Goal: Task Accomplishment & Management: Use online tool/utility

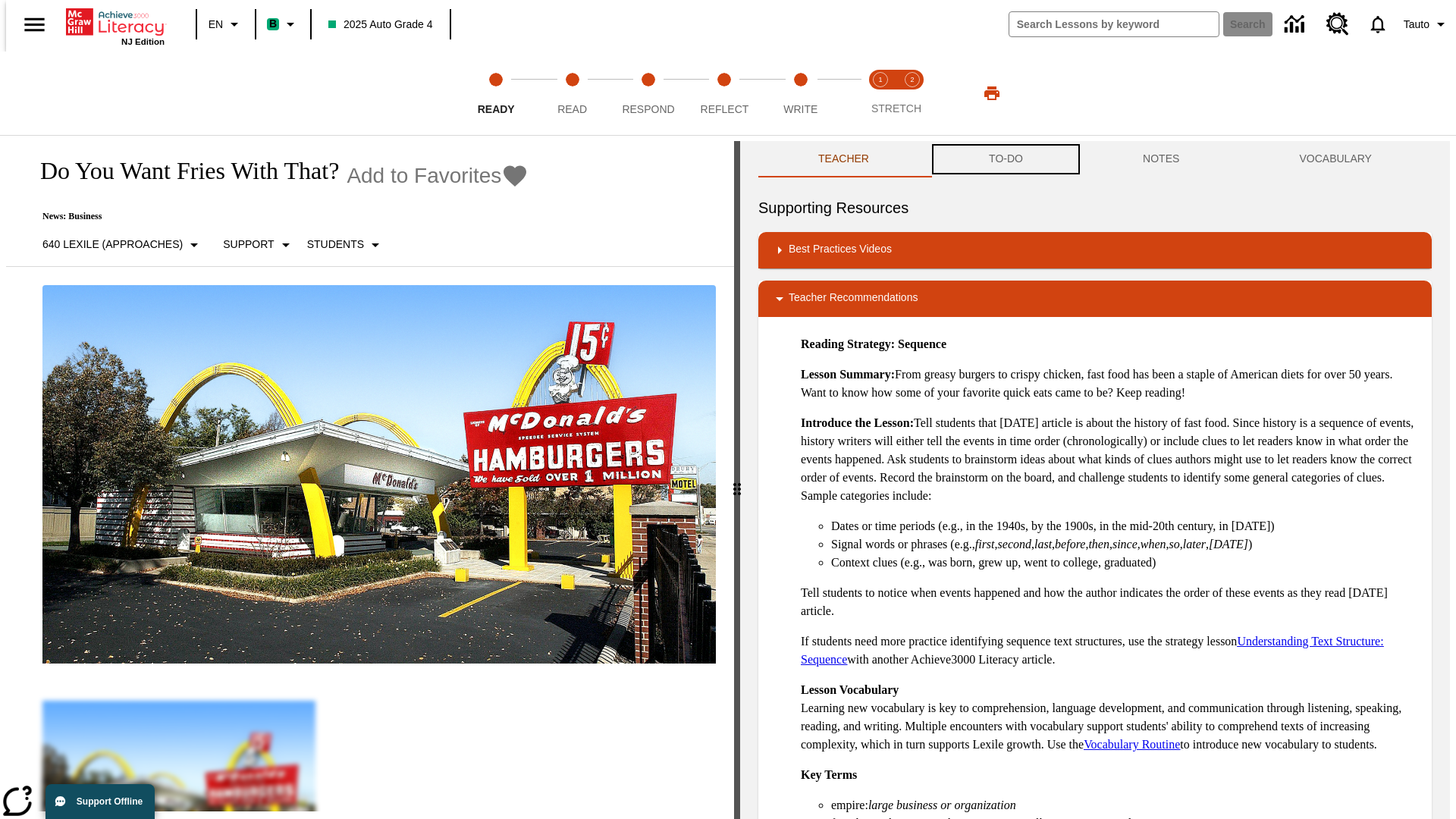
click at [1005, 160] on button "TO-DO" at bounding box center [1006, 160] width 154 height 37
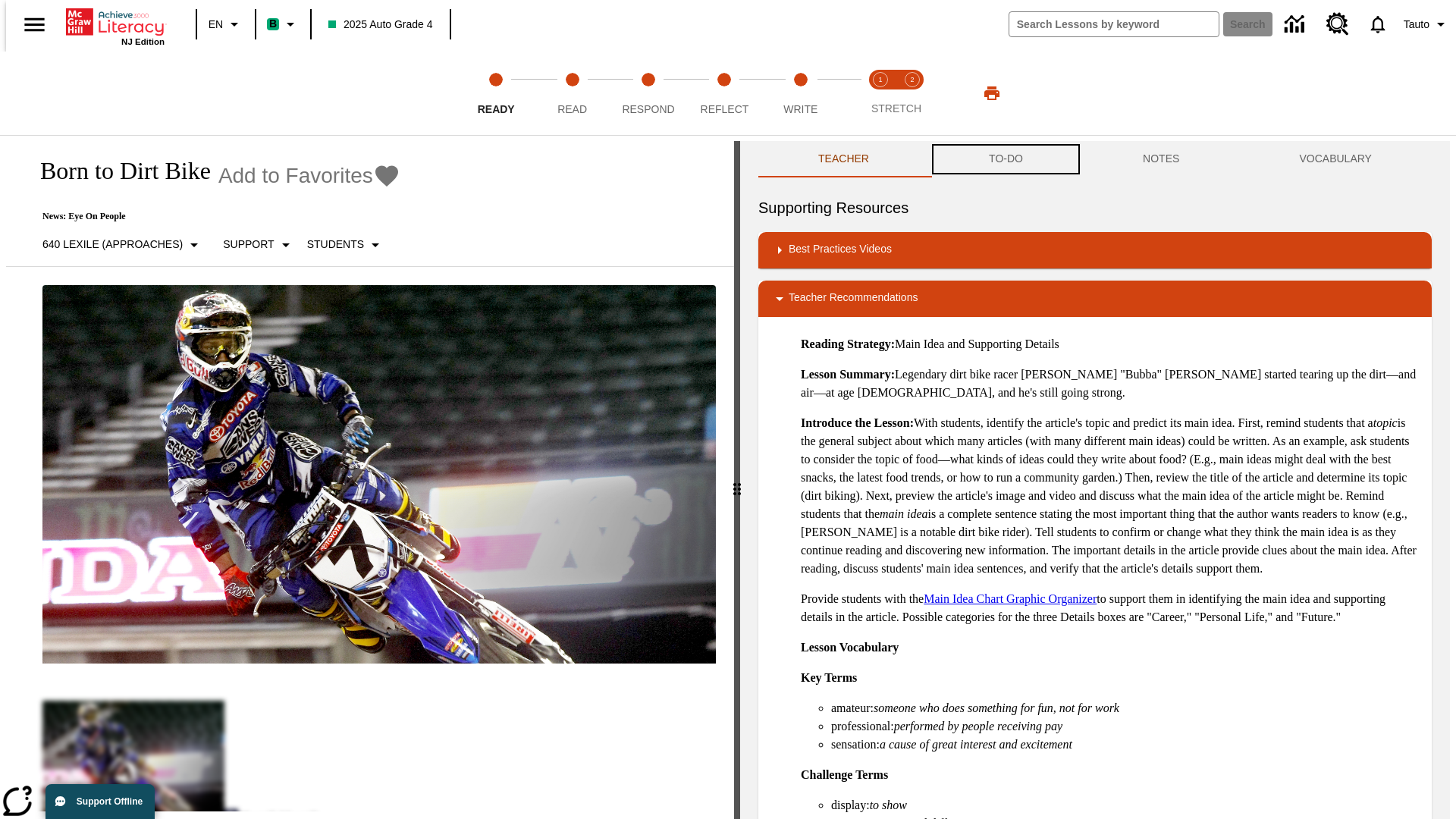
click at [1005, 160] on button "TO-DO" at bounding box center [1006, 160] width 154 height 37
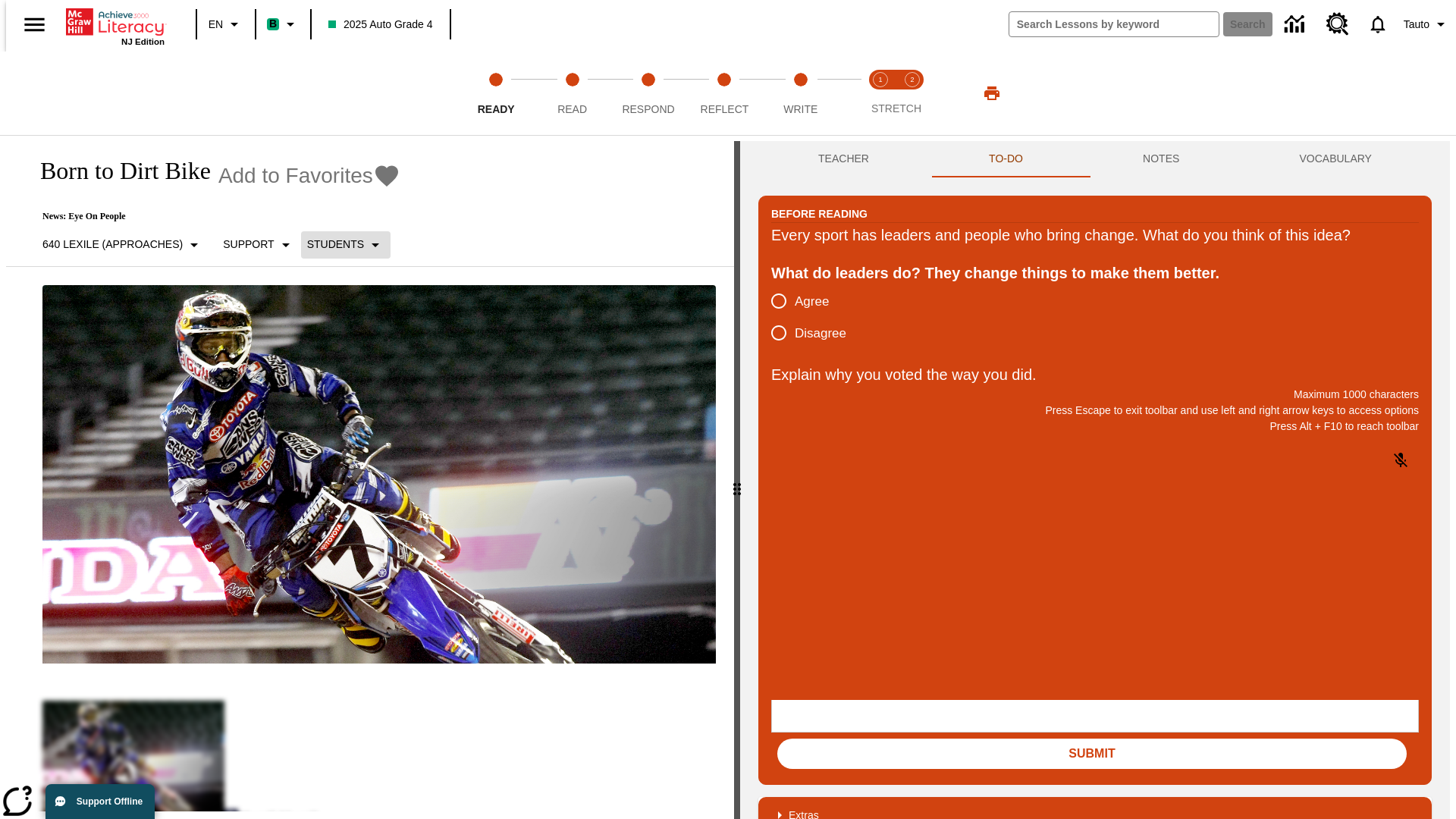
click at [337, 245] on p "Students" at bounding box center [335, 245] width 57 height 16
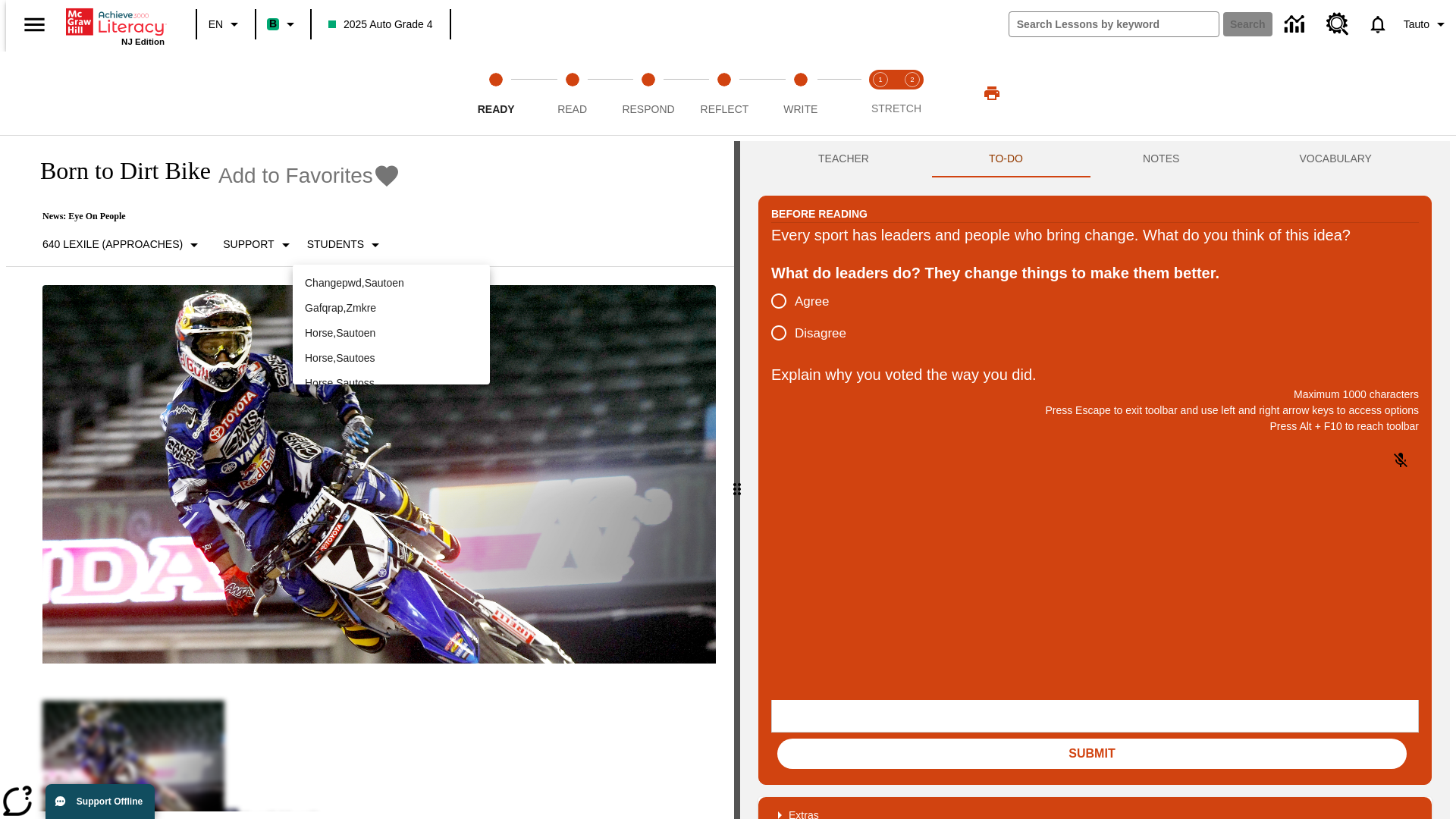
click at [391, 325] on p "Horse , Sautoen" at bounding box center [391, 333] width 173 height 16
